Goal: Task Accomplishment & Management: Use online tool/utility

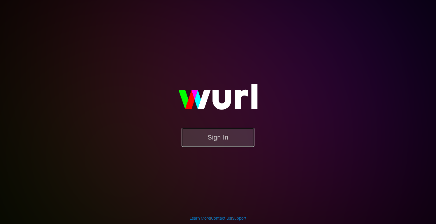
click at [217, 133] on button "Sign In" at bounding box center [217, 137] width 73 height 19
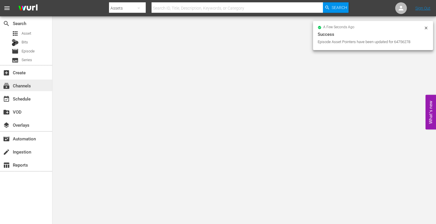
click at [23, 84] on div "subscriptions Channels" at bounding box center [16, 84] width 33 height 5
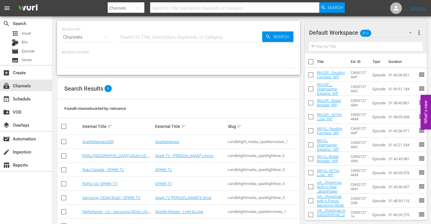
scroll to position [33, 0]
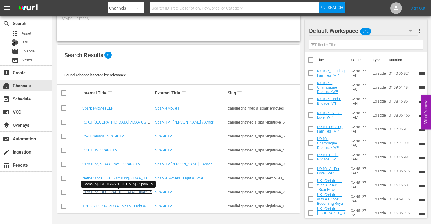
click at [102, 192] on link "Samsung-[GEOGRAPHIC_DATA] - Spark TV" at bounding box center [117, 192] width 70 height 4
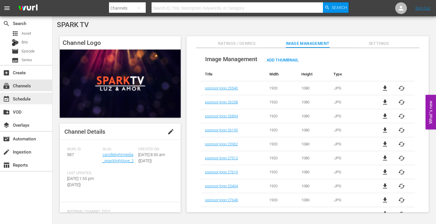
click at [31, 99] on div "event_available Schedule" at bounding box center [16, 97] width 33 height 5
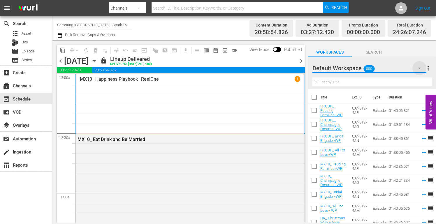
click at [419, 69] on icon "button" at bounding box center [419, 68] width 7 height 7
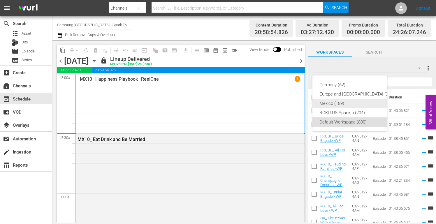
click at [336, 104] on div "Mexico (189)" at bounding box center [356, 103] width 75 height 9
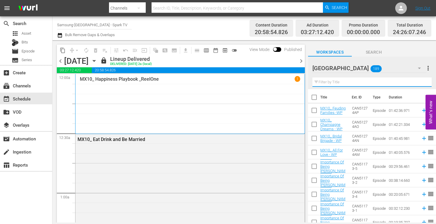
click at [325, 81] on input "text" at bounding box center [371, 81] width 119 height 9
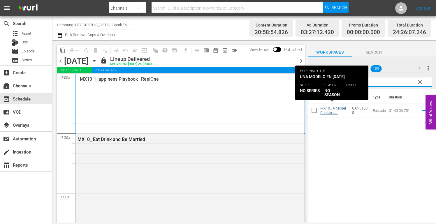
type input "model christmas"
click at [327, 110] on link "MX10_ A Model Christmas" at bounding box center [333, 110] width 26 height 9
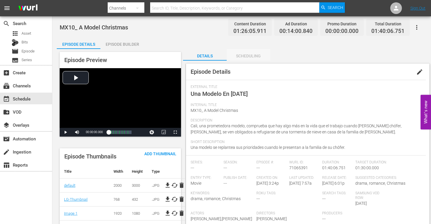
click at [250, 55] on div "Scheduling" at bounding box center [249, 56] width 44 height 14
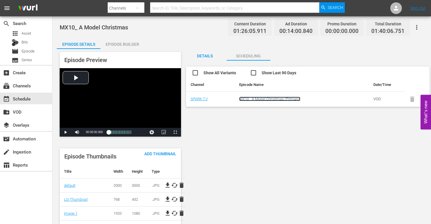
click at [260, 99] on link "MX10_ A Model Christmas (Primary)" at bounding box center [269, 99] width 61 height 4
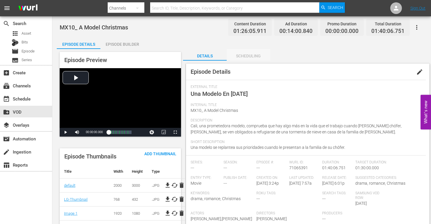
click at [251, 57] on div "Scheduling" at bounding box center [249, 56] width 44 height 14
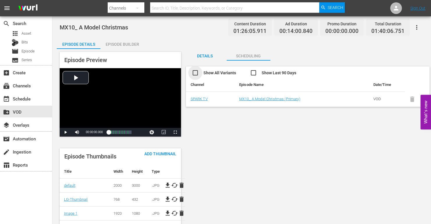
click at [197, 73] on input "checkbox" at bounding box center [221, 73] width 58 height 8
checkbox input "true"
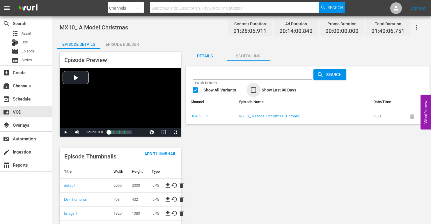
click at [254, 89] on input "checkbox" at bounding box center [279, 91] width 58 height 8
checkbox input "true"
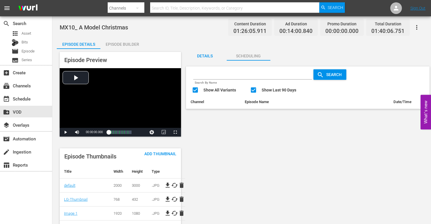
click at [203, 55] on div "Details" at bounding box center [205, 56] width 44 height 14
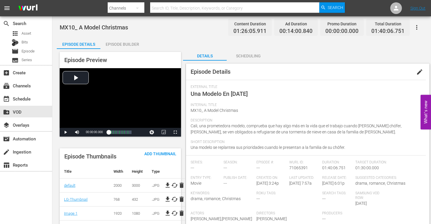
click at [250, 56] on div "Scheduling" at bounding box center [249, 56] width 44 height 14
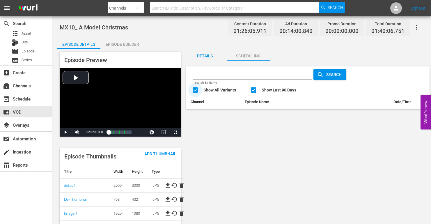
click at [199, 88] on input "checkbox" at bounding box center [221, 91] width 58 height 8
checkbox input "false"
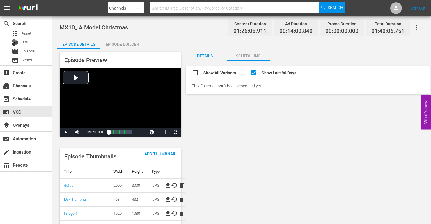
click at [254, 71] on input "checkbox" at bounding box center [279, 73] width 58 height 8
checkbox input "false"
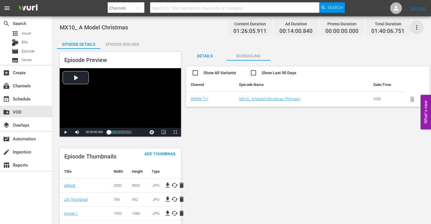
click at [418, 28] on icon "button" at bounding box center [417, 27] width 7 height 7
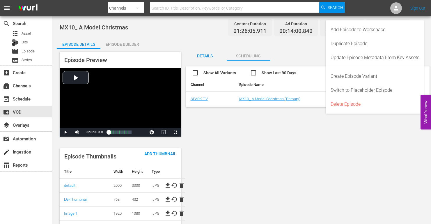
click at [271, 170] on div "Episode Preview Video Player is loading. Play Video Play Mute Current Time 00:0…" at bounding box center [242, 217] width 370 height 336
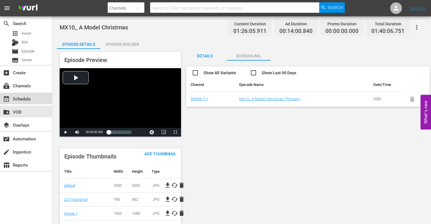
click at [27, 98] on div "event_available Schedule" at bounding box center [16, 97] width 33 height 5
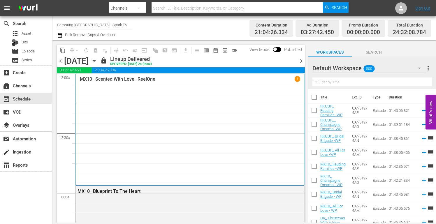
click at [419, 68] on icon "button" at bounding box center [419, 68] width 3 height 1
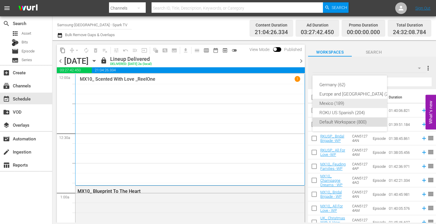
click at [345, 99] on div "Mexico (189)" at bounding box center [356, 103] width 75 height 9
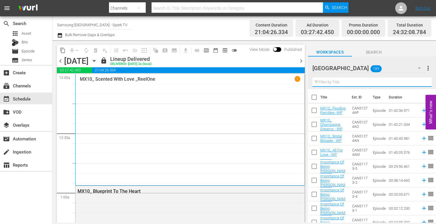
click at [331, 80] on input "text" at bounding box center [371, 81] width 119 height 9
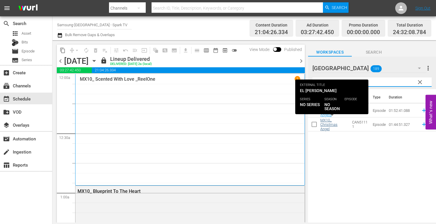
type input "angel"
click at [327, 125] on link "MX10_ Christmas Angel" at bounding box center [328, 124] width 17 height 13
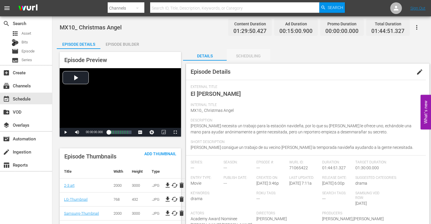
click at [247, 54] on div "Scheduling" at bounding box center [249, 56] width 44 height 14
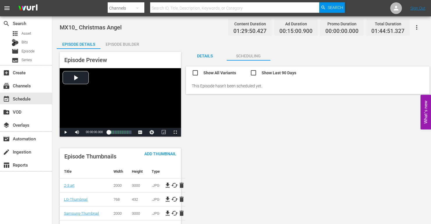
click at [120, 43] on div "Episode Builder" at bounding box center [122, 44] width 44 height 14
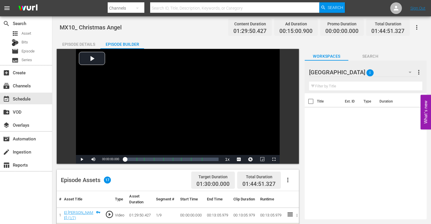
click at [408, 72] on icon "button" at bounding box center [410, 72] width 7 height 7
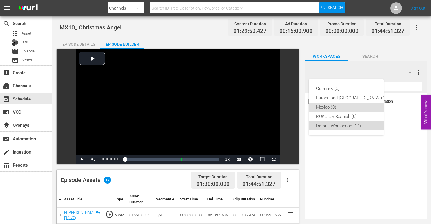
click at [340, 125] on div "Default Workspace (14)" at bounding box center [351, 125] width 70 height 9
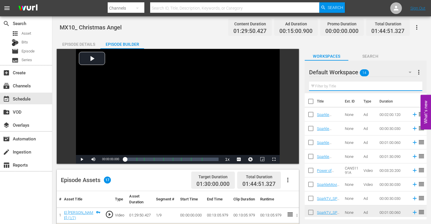
click at [327, 86] on input "text" at bounding box center [365, 86] width 113 height 9
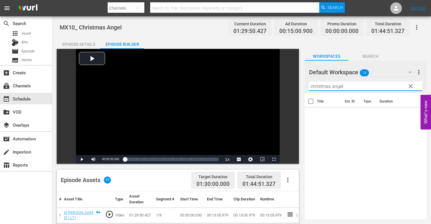
type input "christmas angel"
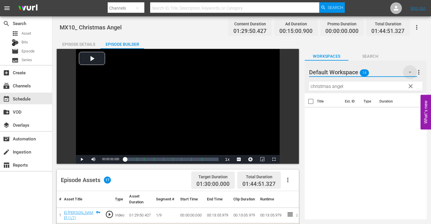
click at [411, 70] on icon "button" at bounding box center [410, 72] width 7 height 7
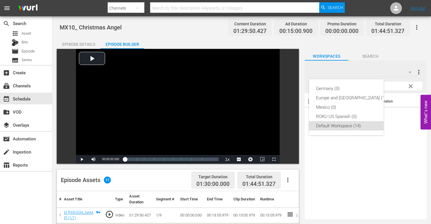
click at [340, 124] on div "Default Workspace (14)" at bounding box center [351, 125] width 70 height 9
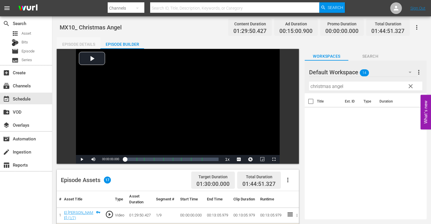
click at [73, 44] on div "Episode Details" at bounding box center [79, 44] width 44 height 14
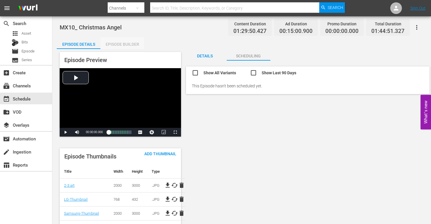
click at [133, 44] on div "Episode Builder" at bounding box center [122, 44] width 44 height 14
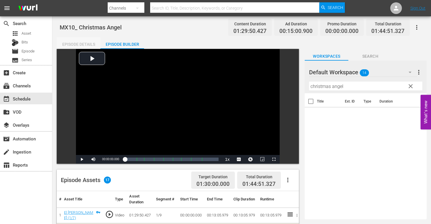
click at [75, 45] on div "Episode Details" at bounding box center [79, 44] width 44 height 14
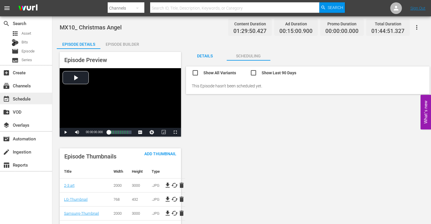
click at [24, 100] on div "event_available Schedule" at bounding box center [16, 97] width 33 height 5
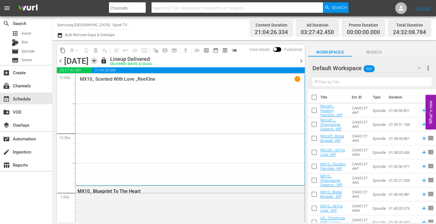
click at [95, 61] on icon "button" at bounding box center [94, 60] width 3 height 1
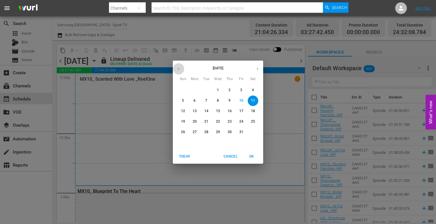
click at [177, 67] on icon "button" at bounding box center [178, 69] width 4 height 4
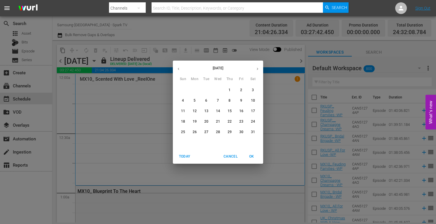
click at [177, 67] on icon "button" at bounding box center [178, 69] width 4 height 4
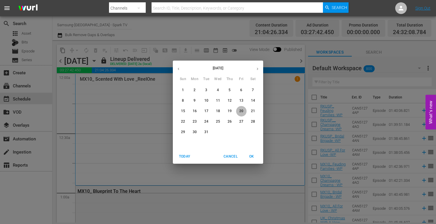
click at [242, 111] on p "20" at bounding box center [241, 111] width 4 height 5
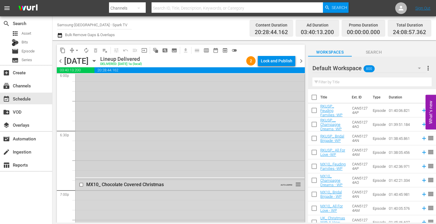
scroll to position [2214, 0]
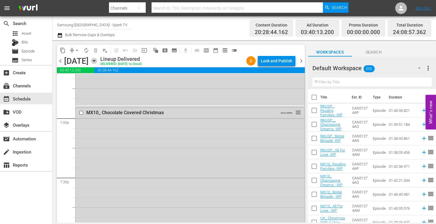
click at [95, 61] on icon "button" at bounding box center [94, 60] width 3 height 1
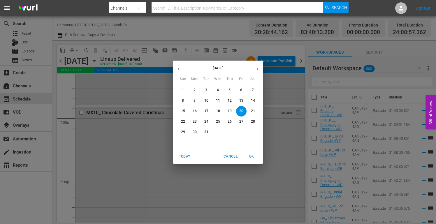
click at [255, 111] on span "21" at bounding box center [253, 111] width 10 height 5
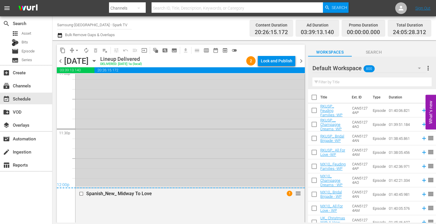
scroll to position [2883, 0]
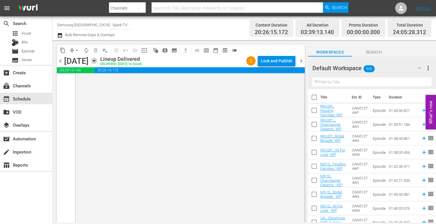
click at [95, 61] on icon "button" at bounding box center [94, 60] width 3 height 1
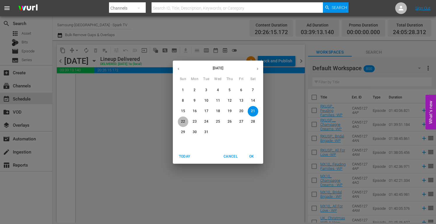
click at [183, 122] on p "22" at bounding box center [183, 121] width 4 height 5
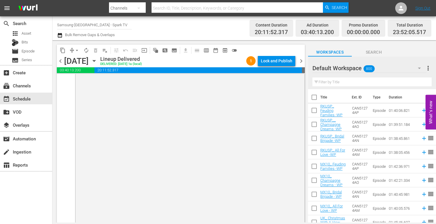
scroll to position [2883, 0]
click at [97, 59] on icon "button" at bounding box center [94, 61] width 6 height 6
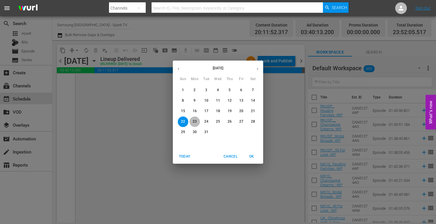
click at [194, 119] on p "23" at bounding box center [195, 121] width 4 height 5
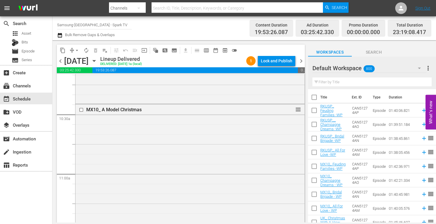
scroll to position [1223, 0]
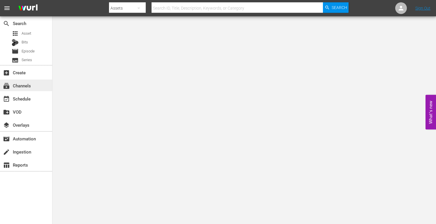
click at [29, 87] on div "subscriptions Channels" at bounding box center [16, 84] width 33 height 5
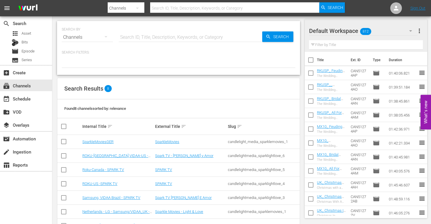
scroll to position [33, 0]
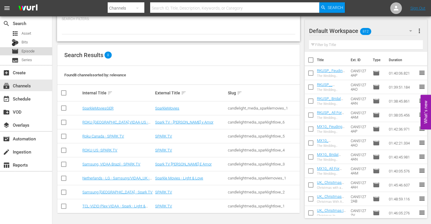
click at [32, 52] on span "Episode" at bounding box center [28, 51] width 13 height 6
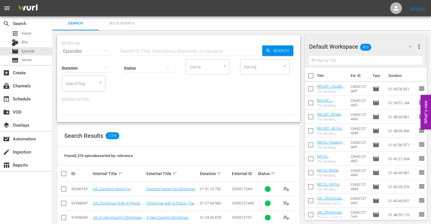
click at [410, 46] on icon "button" at bounding box center [410, 46] width 7 height 7
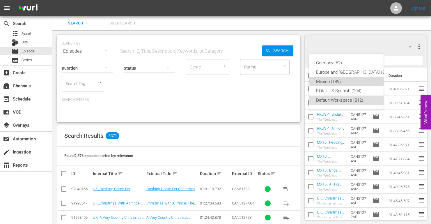
click at [330, 82] on div "Mexico (189)" at bounding box center [353, 81] width 75 height 9
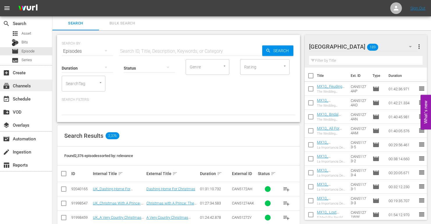
click at [28, 82] on div "subscriptions Channels" at bounding box center [26, 86] width 52 height 12
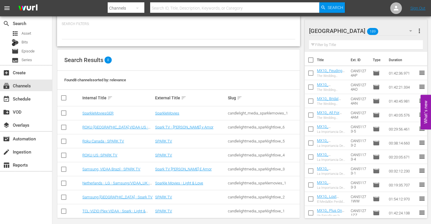
scroll to position [33, 0]
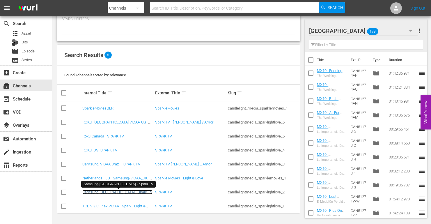
click at [102, 191] on link "Samsung-[GEOGRAPHIC_DATA] - Spark TV" at bounding box center [117, 192] width 70 height 4
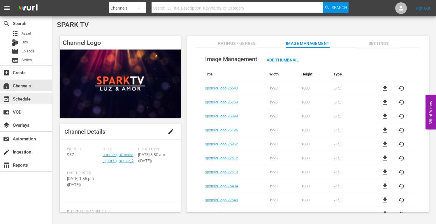
click at [24, 99] on div "event_available Schedule" at bounding box center [16, 97] width 33 height 5
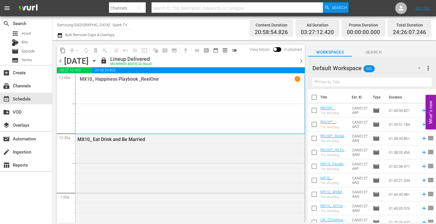
click at [421, 69] on icon "button" at bounding box center [419, 68] width 7 height 7
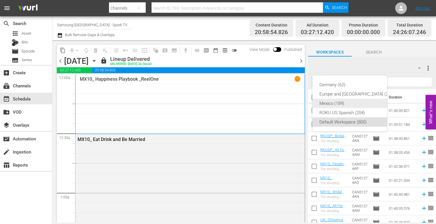
click at [336, 101] on div "Mexico (189)" at bounding box center [356, 103] width 75 height 9
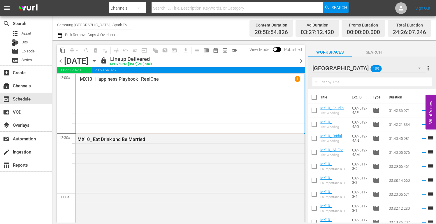
click at [330, 80] on input "text" at bounding box center [371, 81] width 119 height 9
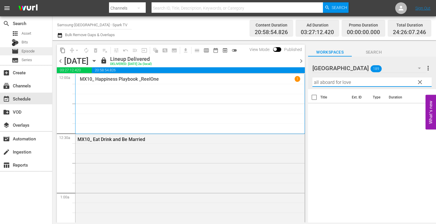
type input "all aboard for love"
click at [31, 52] on span "Episode" at bounding box center [28, 51] width 13 height 6
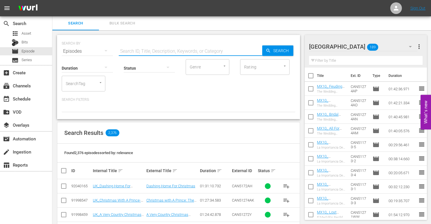
click at [127, 52] on input "text" at bounding box center [191, 51] width 144 height 14
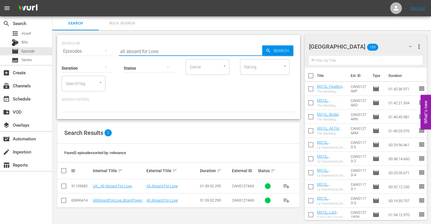
scroll to position [1, 0]
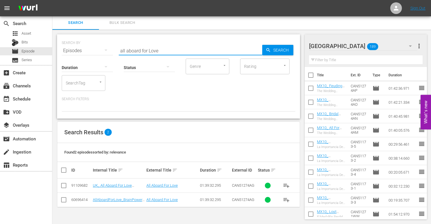
type input "all aboard for Love"
click at [333, 60] on input "text" at bounding box center [366, 59] width 114 height 9
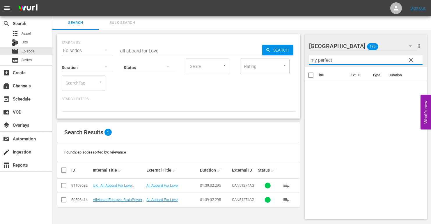
type input "my perfect"
drag, startPoint x: 154, startPoint y: 50, endPoint x: 28, endPoint y: 43, distance: 126.6
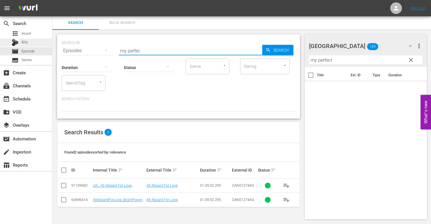
type input "my perfect"
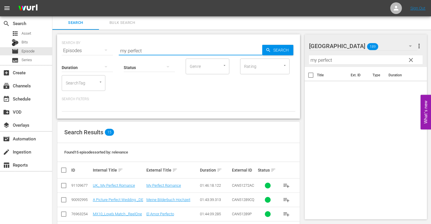
scroll to position [0, 0]
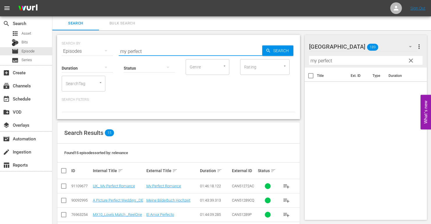
drag, startPoint x: 149, startPoint y: 50, endPoint x: 86, endPoint y: 50, distance: 62.9
click at [86, 50] on div "SEARCH BY Search By Episodes Search ID, Title, Description, Keywords, or Catego…" at bounding box center [179, 47] width 234 height 21
